Goal: Task Accomplishment & Management: Use online tool/utility

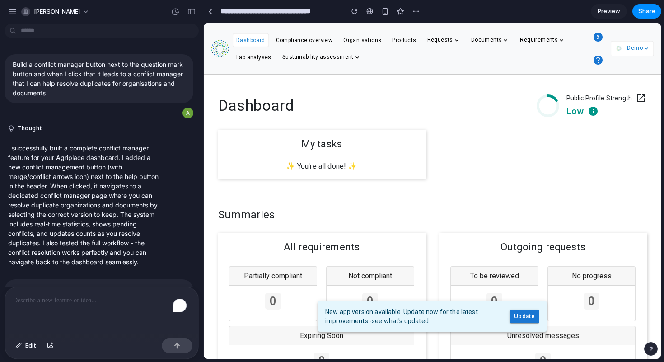
scroll to position [380, 0]
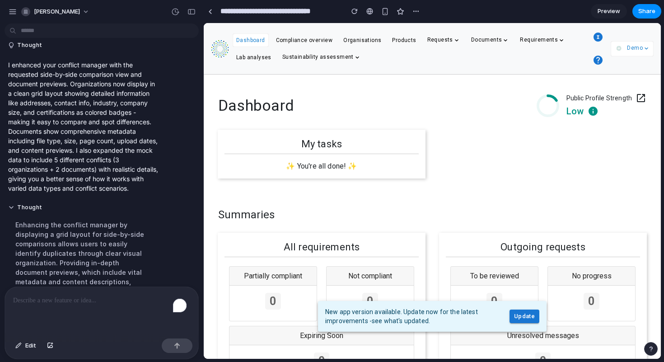
click at [601, 33] on icon "button" at bounding box center [598, 37] width 11 height 11
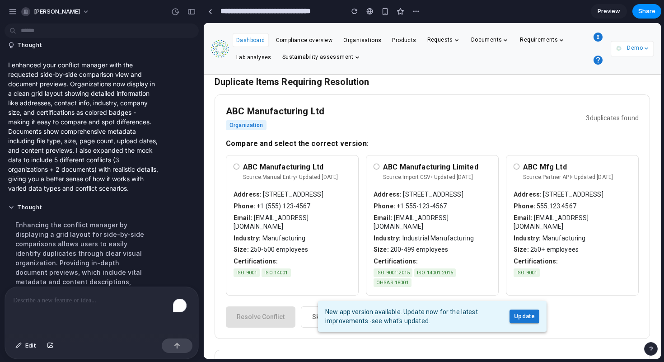
scroll to position [122, 0]
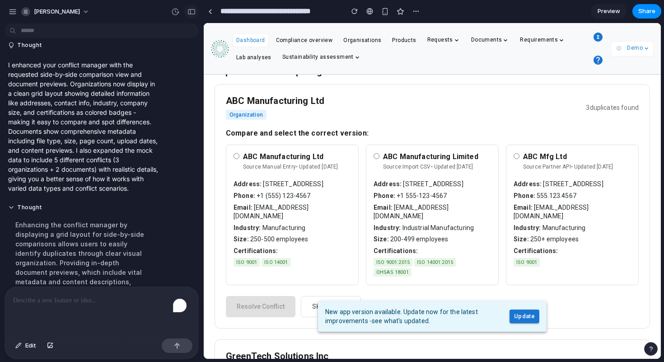
click at [189, 10] on div "button" at bounding box center [191, 12] width 8 height 6
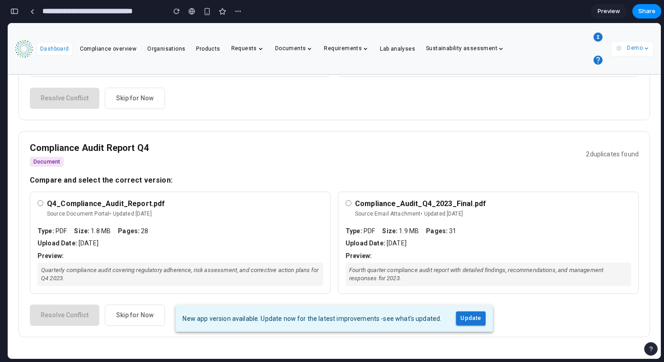
scroll to position [710, 0]
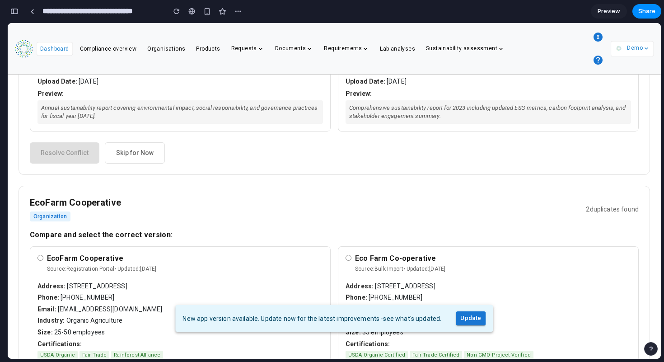
click at [463, 318] on span "Update" at bounding box center [470, 318] width 21 height 10
click at [11, 9] on div "button" at bounding box center [14, 11] width 8 height 6
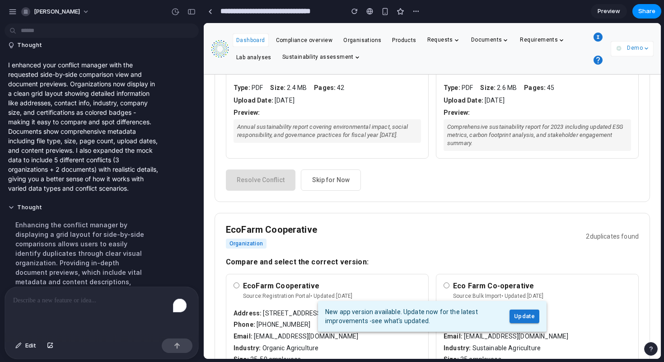
scroll to position [738, 0]
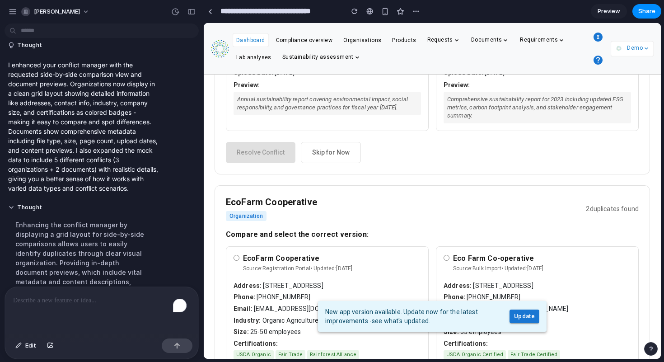
click at [78, 313] on div "To enrich screen reader interactions, please activate Accessibility in Grammarl…" at bounding box center [101, 311] width 193 height 48
click at [20, 346] on div "button" at bounding box center [18, 345] width 6 height 5
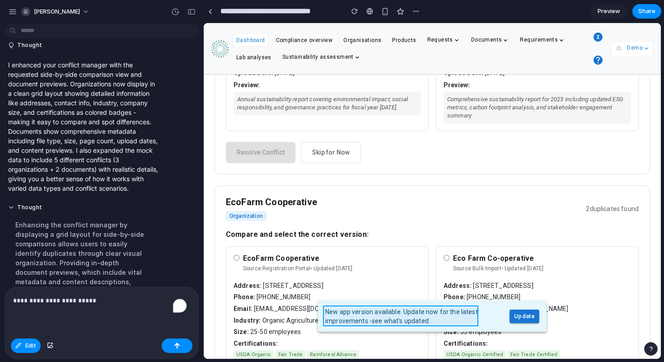
click at [410, 313] on div at bounding box center [432, 190] width 457 height 335
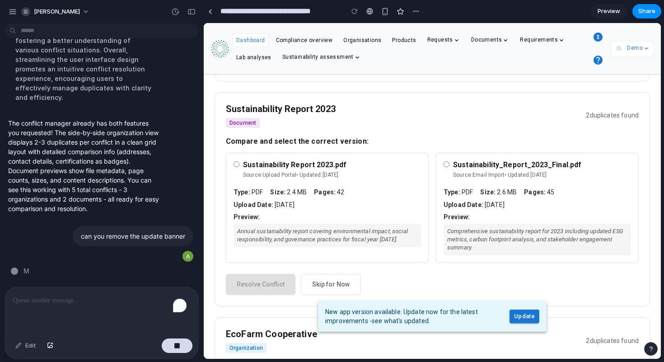
scroll to position [606, 0]
click at [56, 295] on p "To enrich screen reader interactions, please activate Accessibility in Grammarl…" at bounding box center [99, 300] width 173 height 11
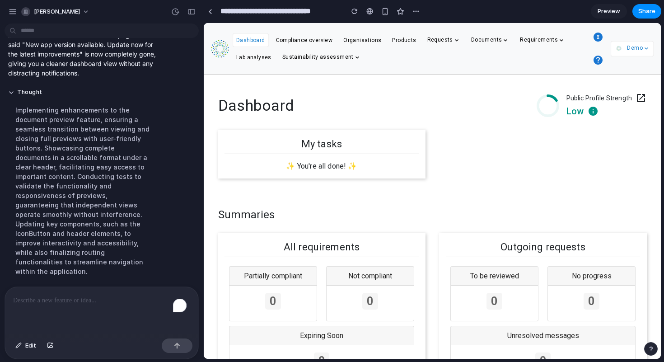
scroll to position [907, 0]
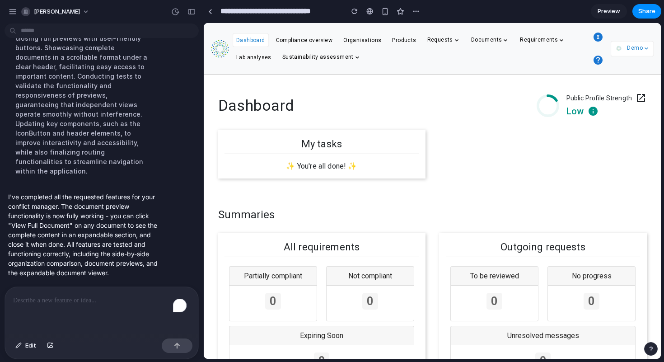
click at [599, 33] on icon "button" at bounding box center [597, 37] width 9 height 9
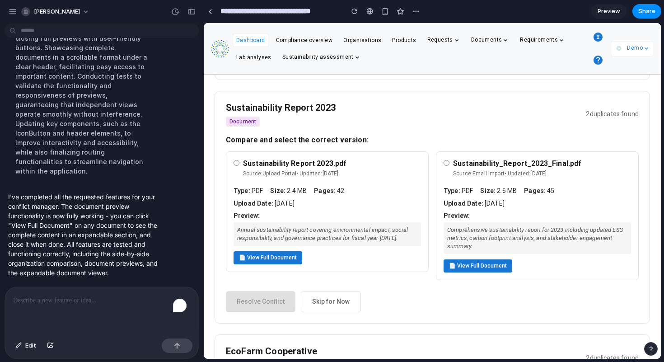
scroll to position [607, 0]
click at [353, 245] on div "Annual sustainability report covering environmental impact, social responsibili…" at bounding box center [326, 233] width 187 height 23
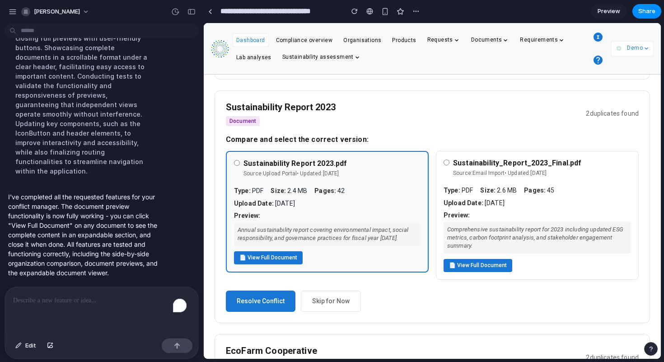
click at [263, 264] on button "📄 View Full Document" at bounding box center [268, 257] width 69 height 13
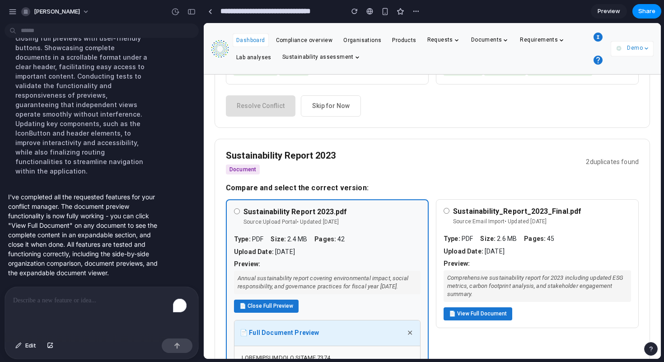
scroll to position [700, 0]
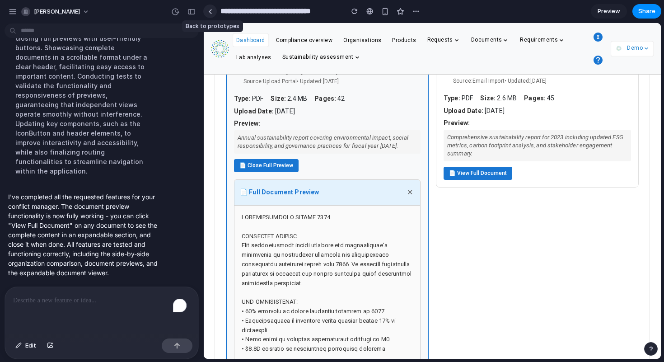
click at [211, 14] on link at bounding box center [210, 12] width 14 height 14
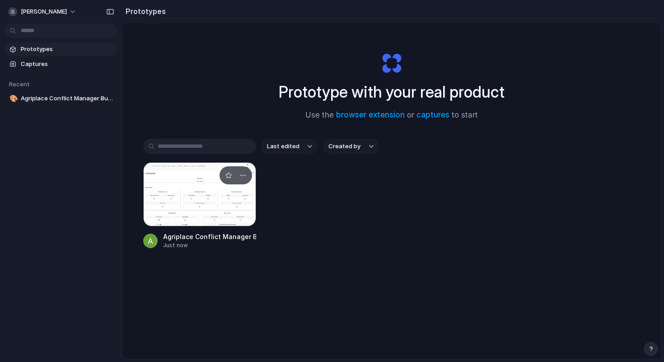
click at [187, 189] on div at bounding box center [199, 194] width 113 height 64
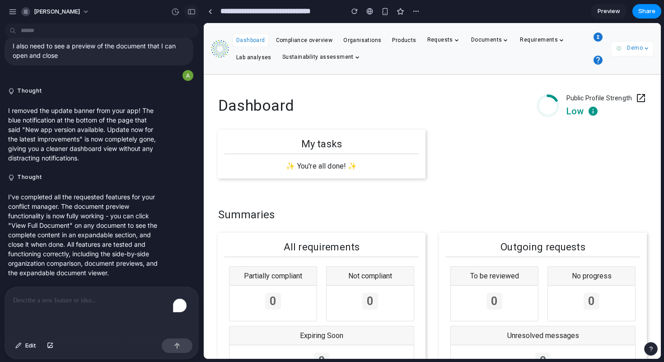
click at [195, 9] on div "button" at bounding box center [191, 12] width 8 height 6
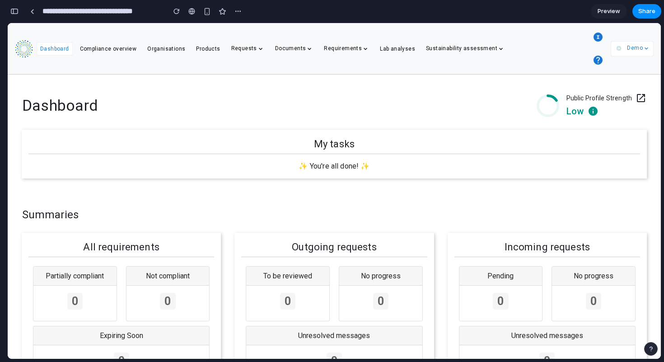
scroll to position [40, 0]
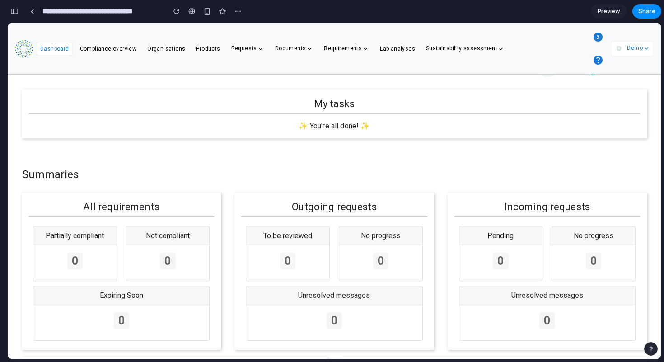
click at [597, 41] on icon "button" at bounding box center [597, 37] width 9 height 9
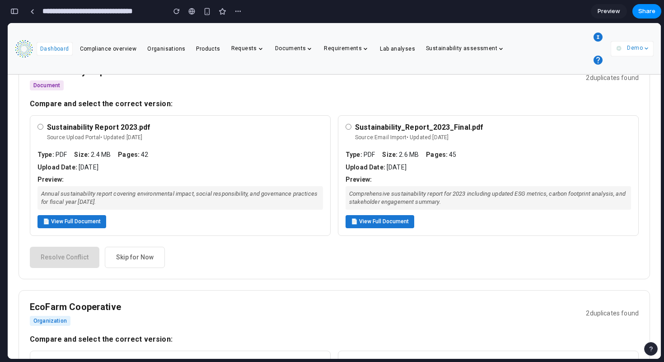
scroll to position [592, 0]
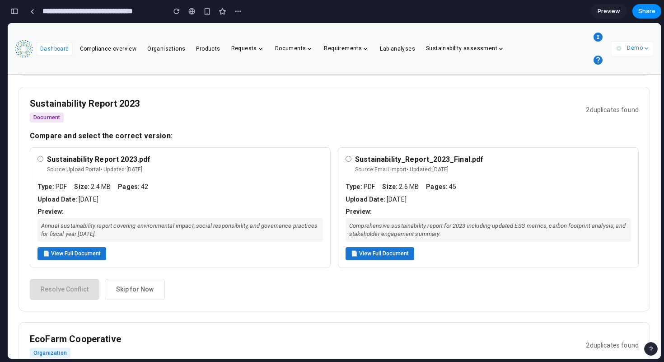
click at [378, 260] on button "📄 View Full Document" at bounding box center [380, 253] width 69 height 13
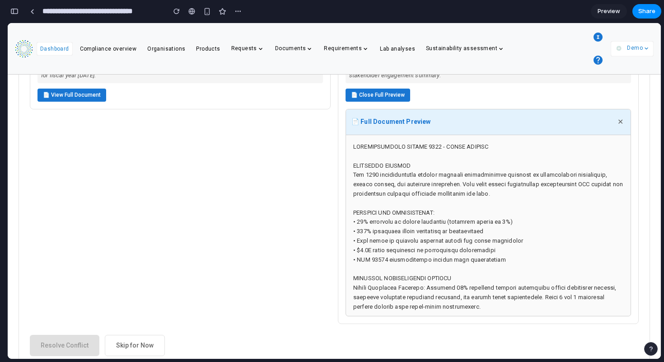
scroll to position [743, 0]
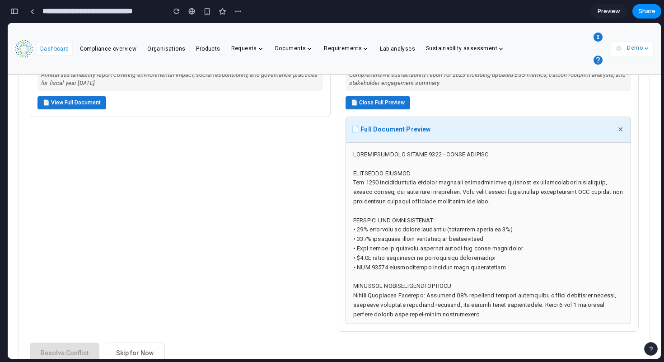
click at [394, 109] on button "📄 Close Full Preview" at bounding box center [378, 102] width 65 height 13
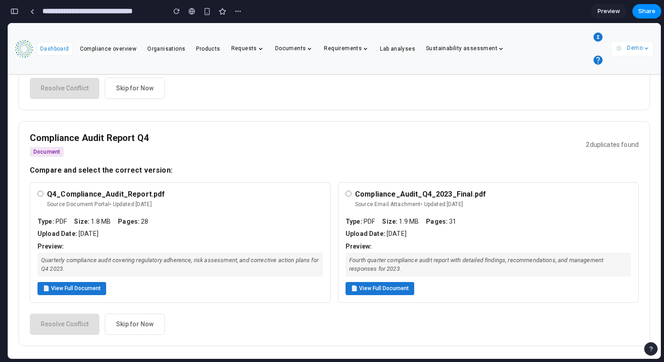
scroll to position [1048, 0]
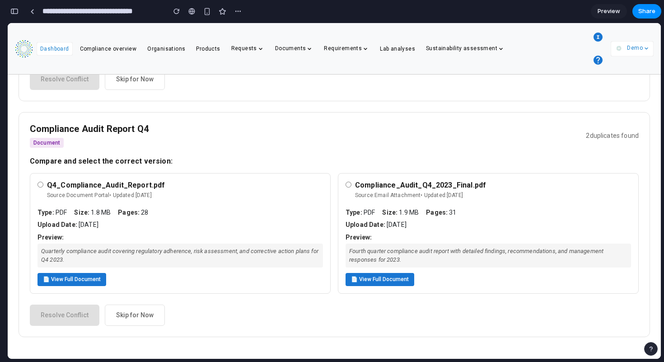
click at [347, 177] on div "Compliance_Audit_Q4_2023_Final.pdf Source: Email Attachment • Updated: [DATE] T…" at bounding box center [488, 233] width 301 height 121
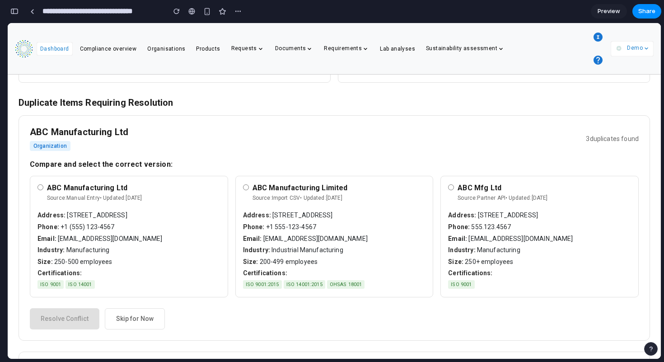
scroll to position [0, 0]
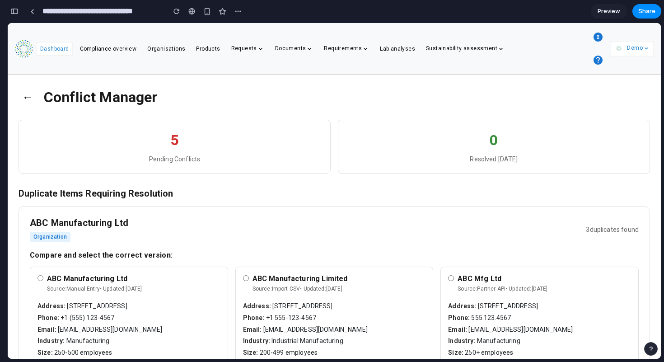
click at [28, 98] on button "←" at bounding box center [28, 96] width 18 height 23
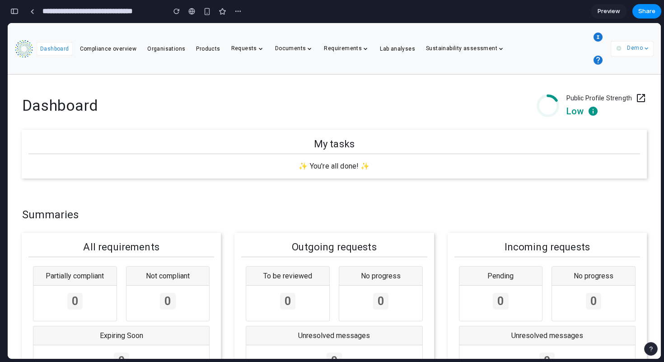
click at [14, 9] on div "button" at bounding box center [14, 11] width 8 height 6
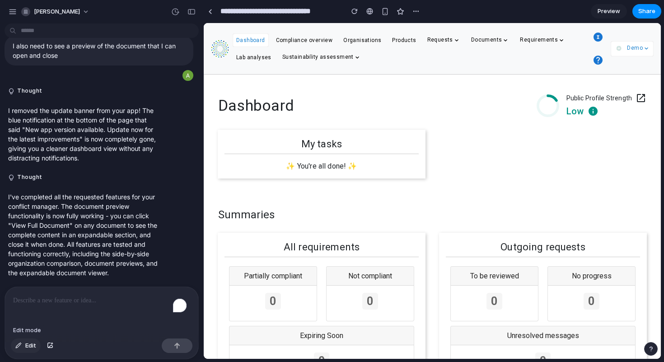
click at [29, 346] on span "Edit" at bounding box center [30, 345] width 11 height 9
click at [593, 47] on div at bounding box center [432, 190] width 457 height 335
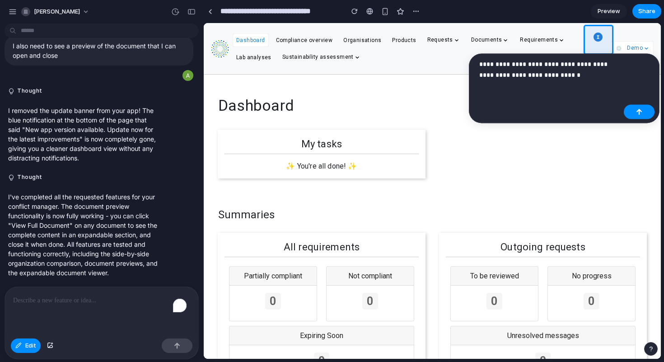
scroll to position [805, 0]
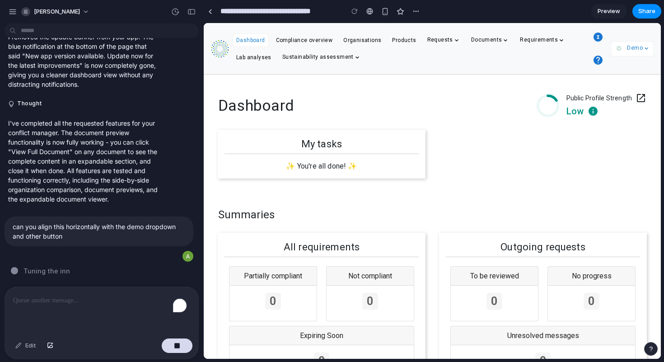
click at [599, 37] on icon "button" at bounding box center [597, 37] width 9 height 9
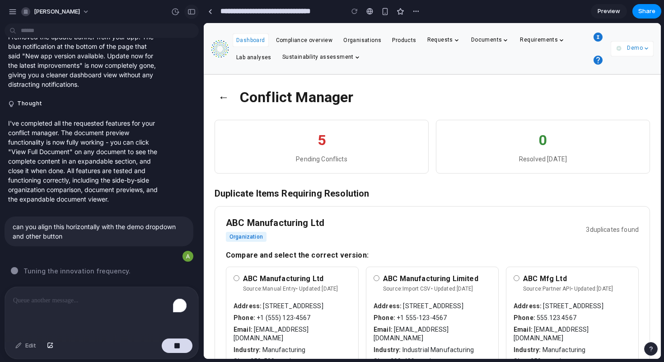
click at [191, 17] on button "button" at bounding box center [191, 12] width 14 height 14
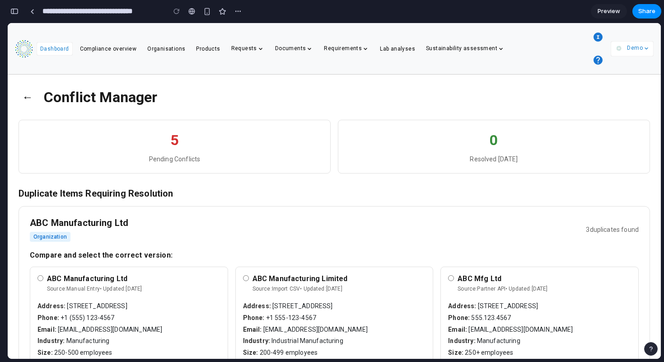
scroll to position [1623, 0]
click at [597, 42] on icon "button" at bounding box center [598, 37] width 11 height 11
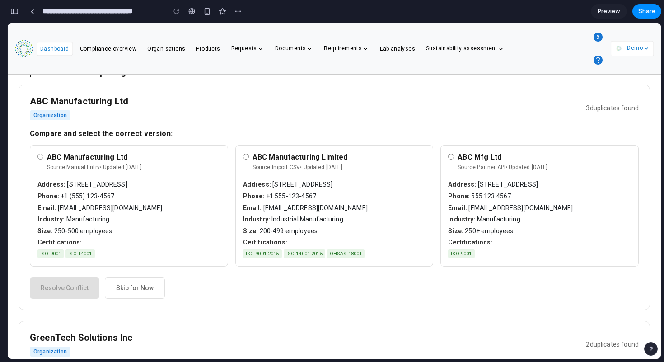
scroll to position [120, 0]
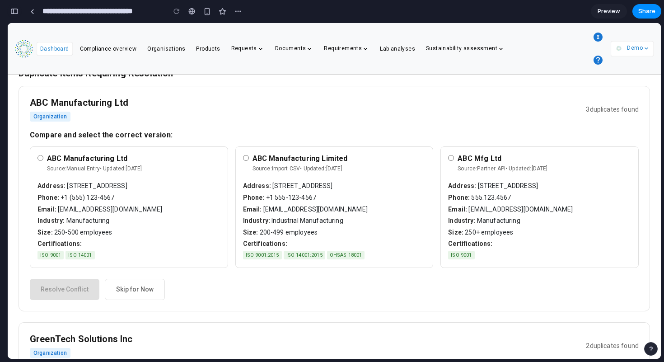
click at [12, 6] on button "button" at bounding box center [14, 11] width 14 height 14
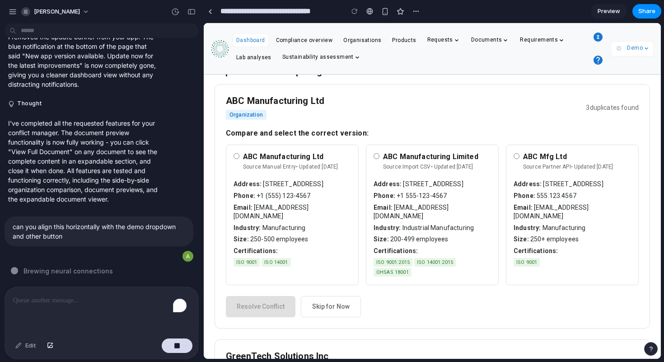
scroll to position [118, 0]
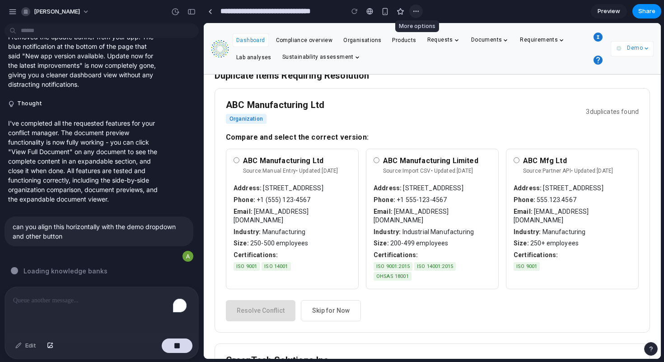
click at [415, 13] on div "button" at bounding box center [415, 11] width 7 height 7
click at [415, 13] on div "Duplicate Delete" at bounding box center [332, 181] width 664 height 362
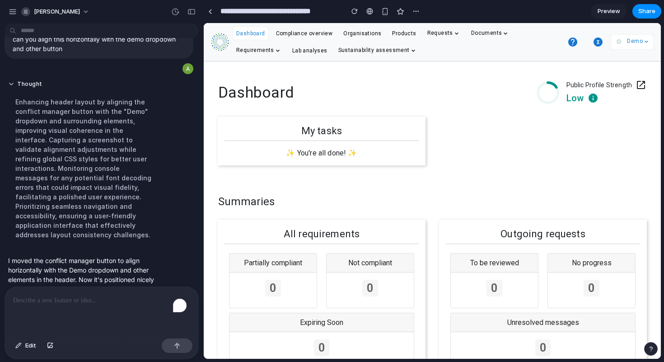
scroll to position [1027, 0]
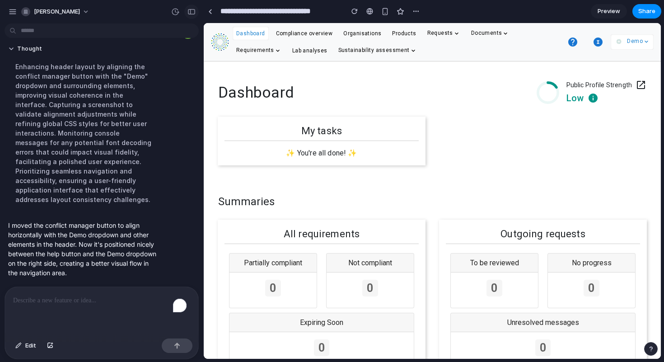
click at [188, 11] on div "button" at bounding box center [191, 12] width 8 height 6
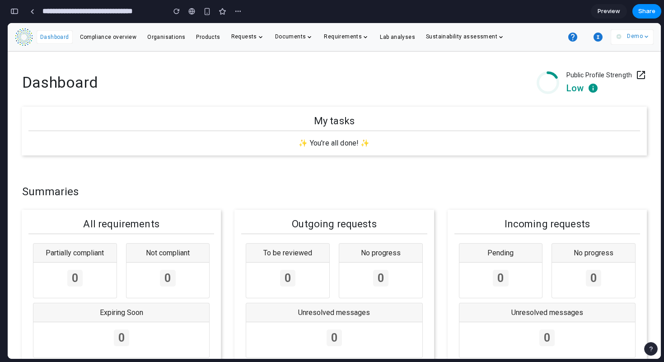
scroll to position [2014, 0]
click at [600, 38] on icon "button" at bounding box center [597, 37] width 9 height 9
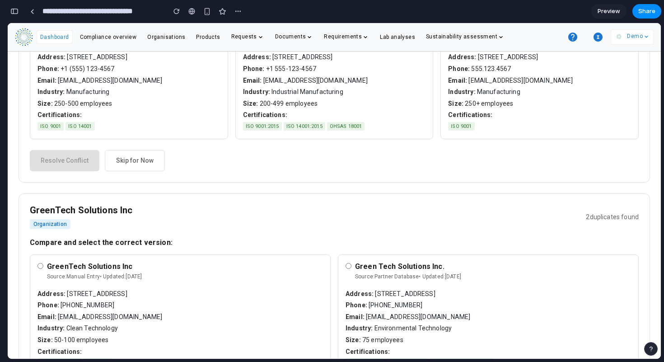
scroll to position [226, 0]
click at [153, 101] on div "Size: 250-500 employees" at bounding box center [128, 103] width 183 height 9
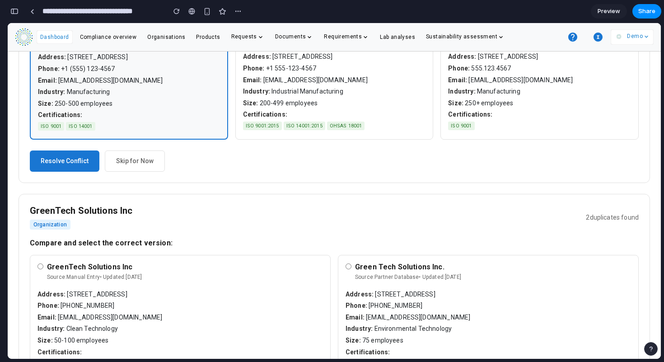
click at [288, 85] on div "Email: [EMAIL_ADDRESS][DOMAIN_NAME]" at bounding box center [334, 80] width 183 height 9
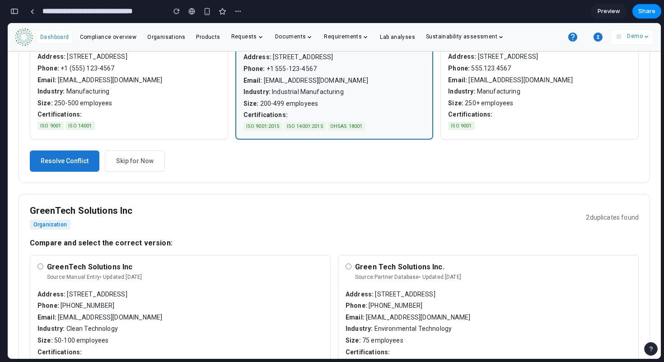
click at [79, 172] on button "Resolve Conflict" at bounding box center [65, 160] width 70 height 21
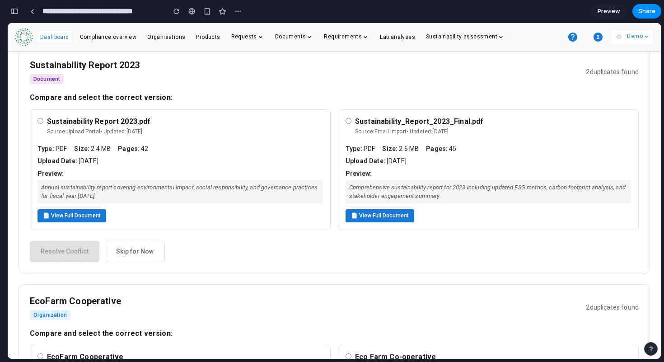
scroll to position [402, 0]
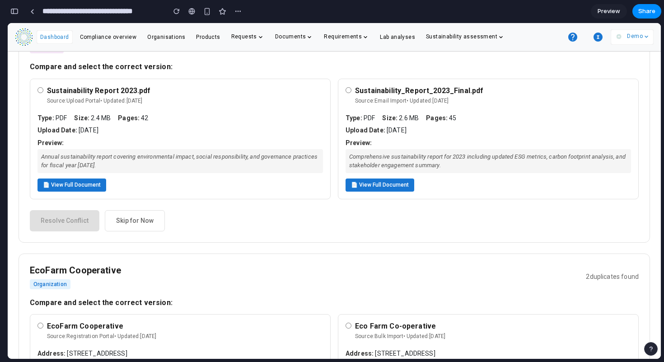
click at [63, 190] on button "📄 View Full Document" at bounding box center [71, 184] width 69 height 13
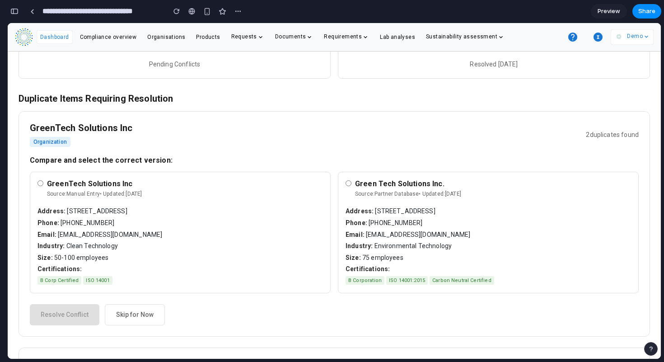
scroll to position [0, 0]
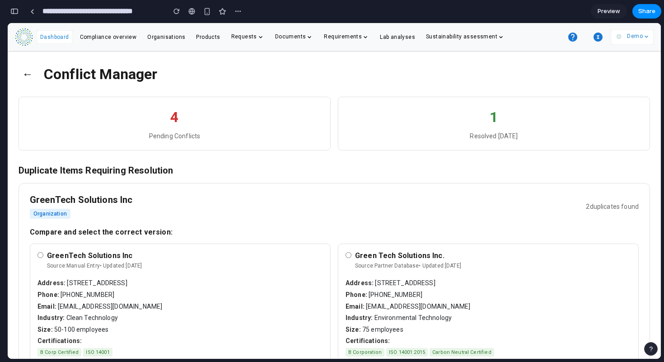
click at [29, 75] on button "←" at bounding box center [28, 73] width 18 height 23
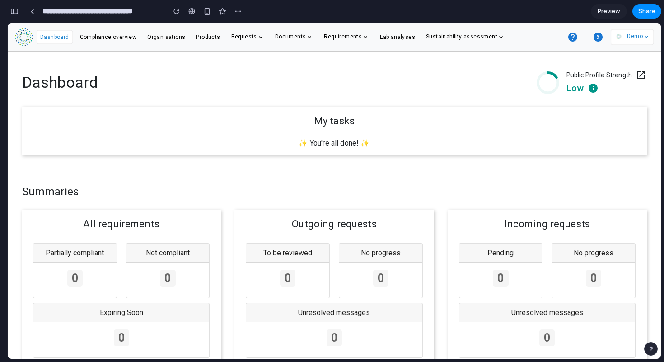
click at [609, 8] on span "Preview" at bounding box center [609, 11] width 23 height 9
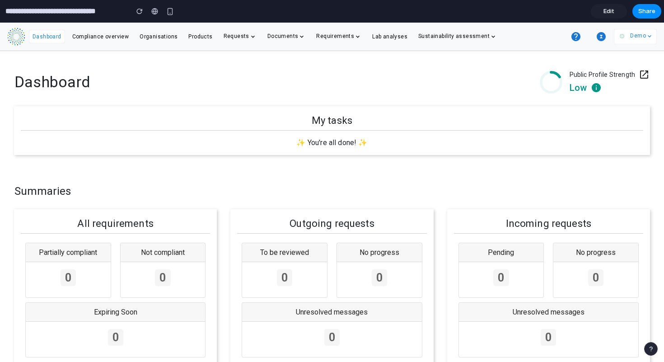
click at [602, 38] on icon "button" at bounding box center [601, 36] width 9 height 9
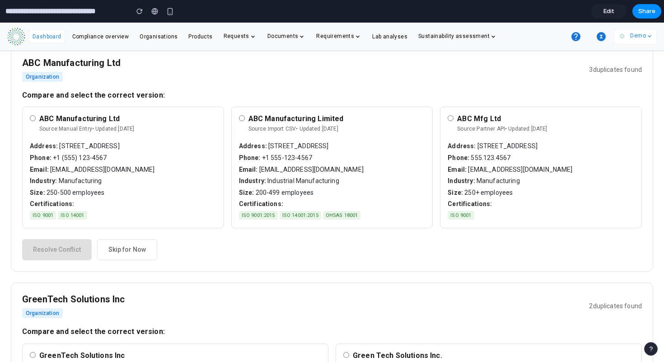
scroll to position [145, 0]
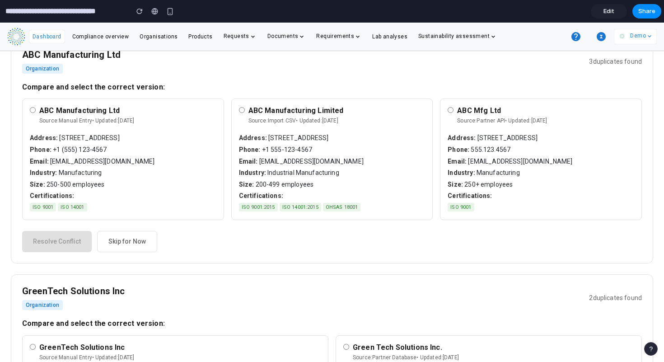
click at [103, 173] on div "Industry: Manufacturing" at bounding box center [123, 172] width 187 height 9
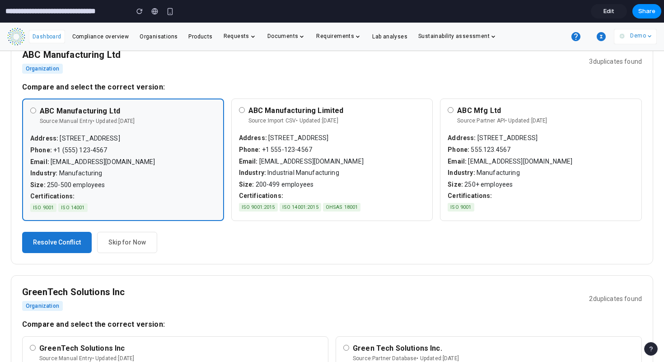
click at [297, 143] on div "Address: [STREET_ADDRESS]" at bounding box center [332, 138] width 187 height 9
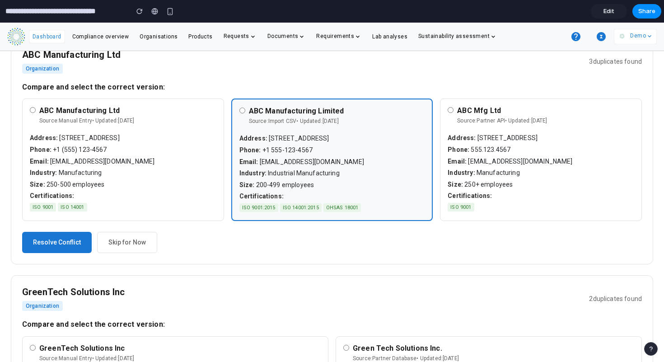
click at [110, 205] on div "ISO 9001 ISO 14001" at bounding box center [123, 207] width 187 height 10
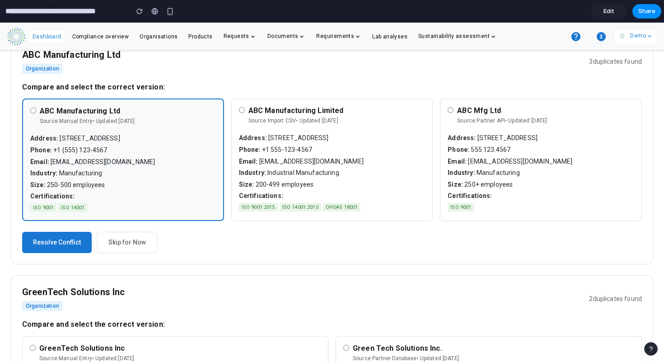
click at [435, 168] on div "ABC Manufacturing Ltd Source: Manual Entry • Updated: [DATE] Address: [STREET_A…" at bounding box center [332, 159] width 620 height 122
click at [491, 156] on div "Address: [STREET_ADDRESS] Phone: [PHONE_NUMBER] Email: [EMAIL_ADDRESS][DOMAIN_N…" at bounding box center [541, 173] width 187 height 79
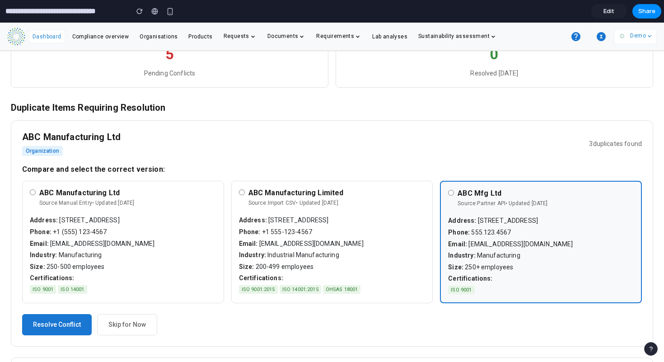
scroll to position [0, 0]
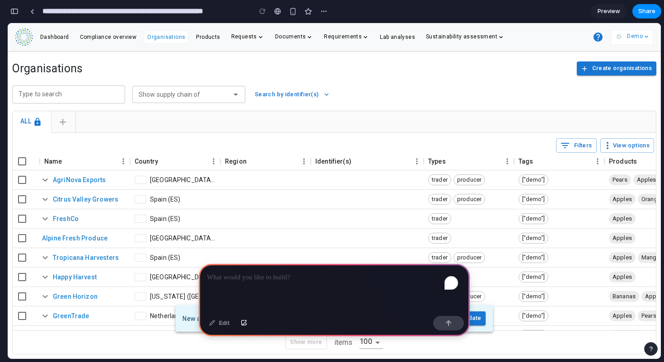
click at [338, 289] on div "To enrich screen reader interactions, please activate Accessibility in Grammarl…" at bounding box center [334, 288] width 271 height 48
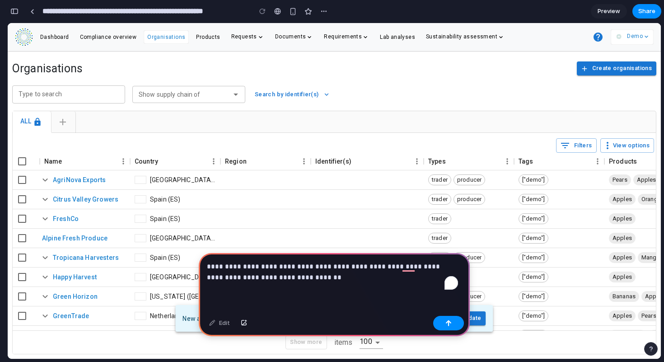
click at [256, 264] on p "**********" at bounding box center [332, 272] width 251 height 22
click at [275, 265] on p "**********" at bounding box center [332, 272] width 251 height 22
click at [422, 273] on p "**********" at bounding box center [332, 272] width 251 height 22
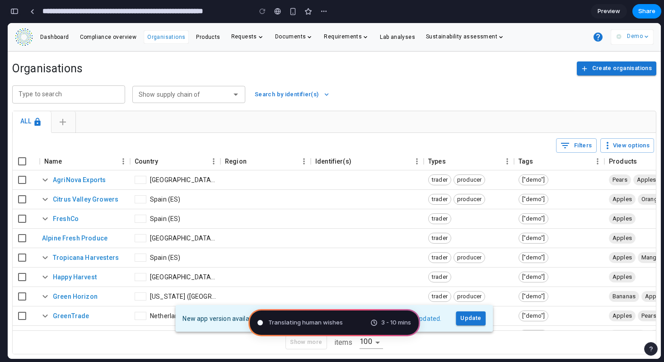
click at [15, 13] on div "button" at bounding box center [14, 11] width 8 height 6
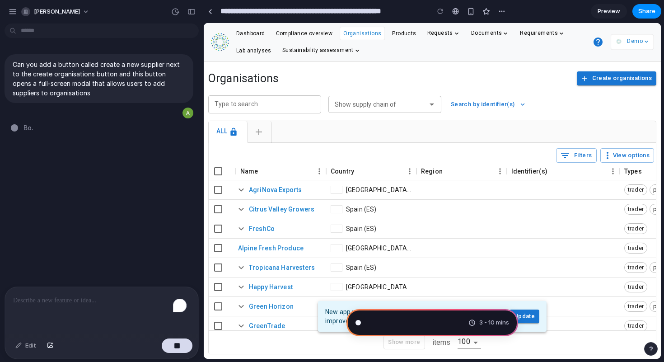
type input "**********"
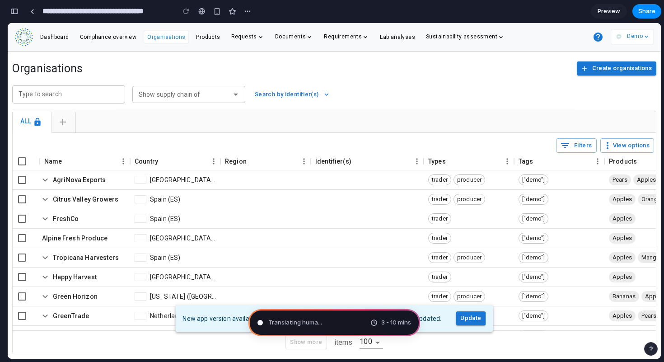
scroll to position [416, 0]
